Goal: Book appointment/travel/reservation

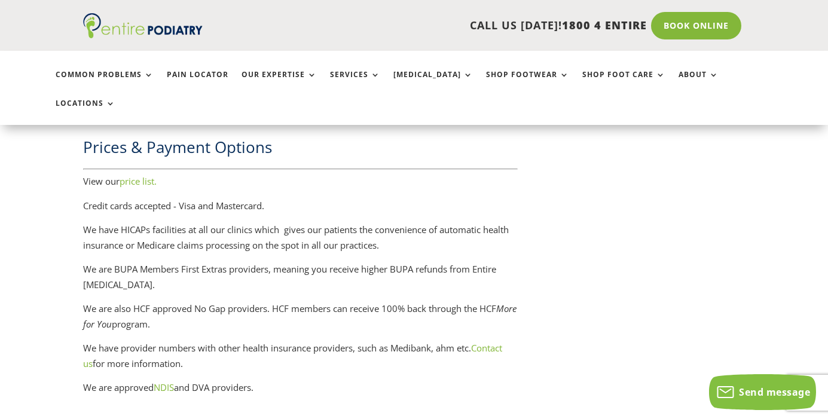
scroll to position [1836, 0]
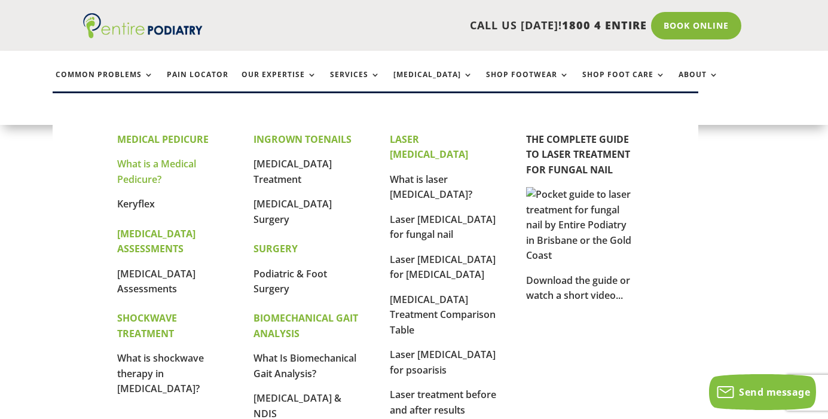
click at [163, 163] on link "What is a Medical Pedicure?" at bounding box center [156, 171] width 79 height 29
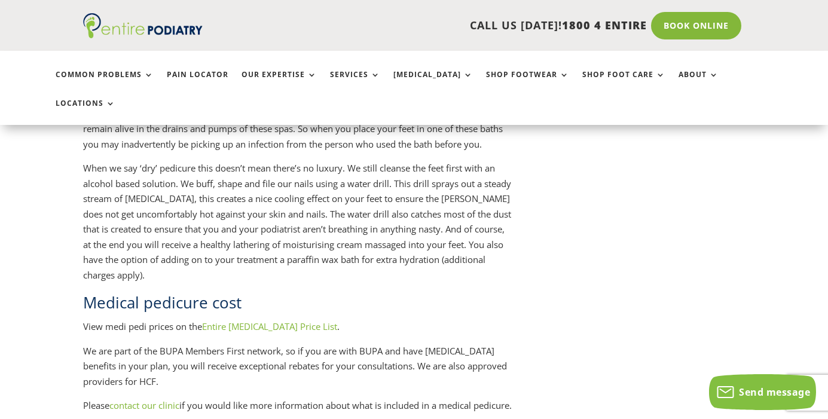
scroll to position [1403, 0]
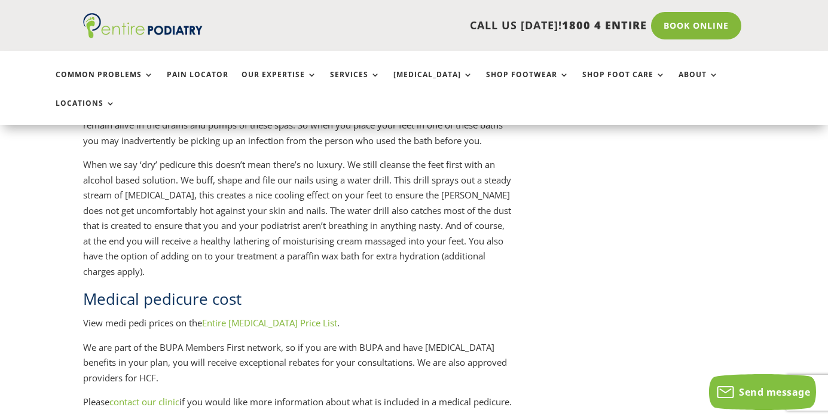
click at [287, 317] on link "Entire Podiatry Price List" at bounding box center [269, 323] width 135 height 12
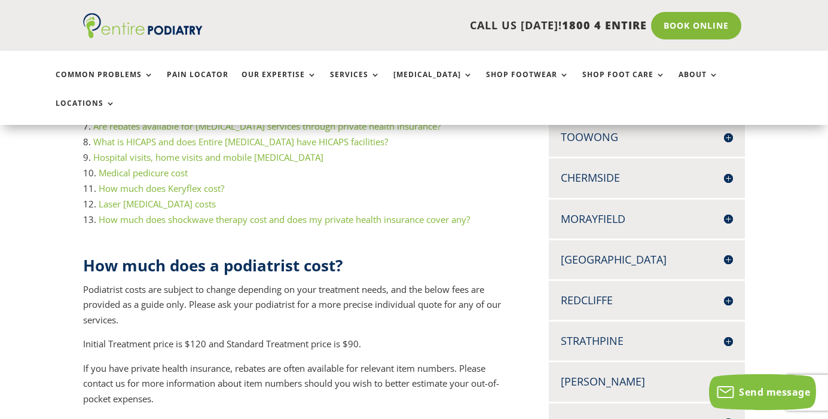
scroll to position [360, 0]
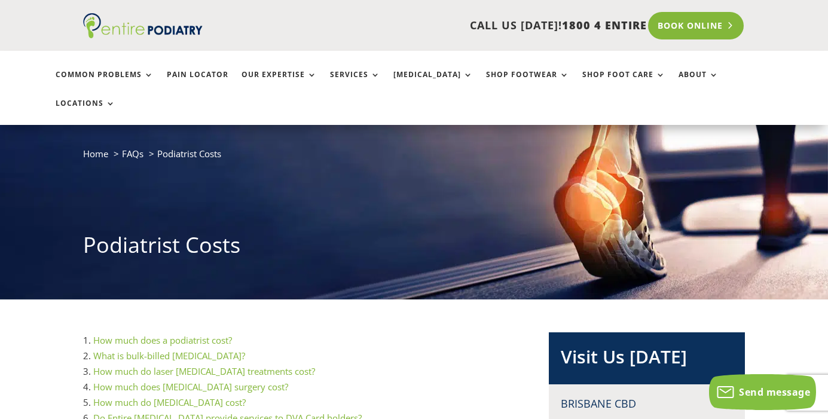
click at [684, 34] on link "Book Online" at bounding box center [696, 25] width 96 height 27
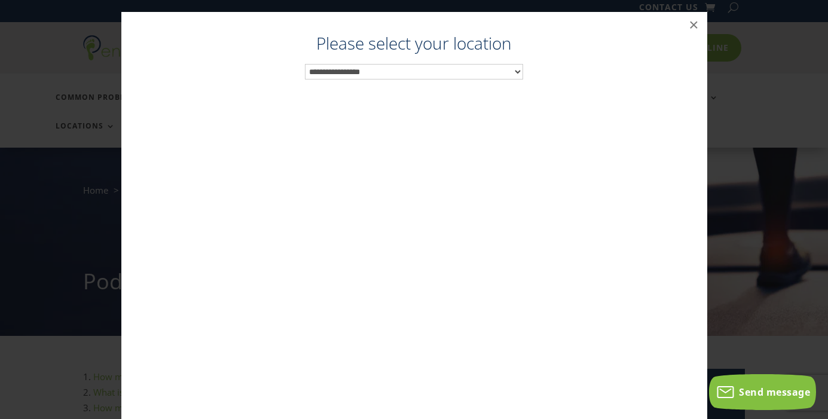
scroll to position [5, 0]
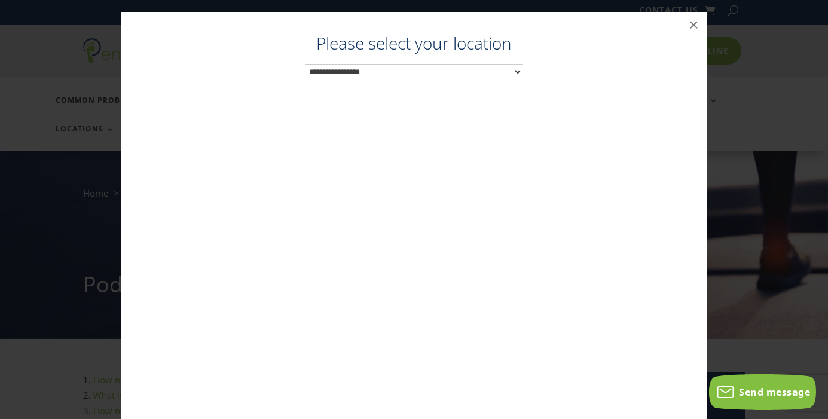
click at [423, 72] on select "**********" at bounding box center [414, 72] width 218 height 16
